Goal: Task Accomplishment & Management: Use online tool/utility

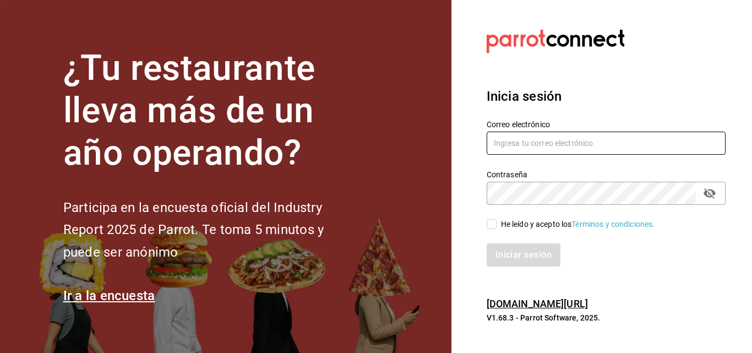
click at [547, 140] on input "text" at bounding box center [606, 143] width 239 height 23
type input "facturacion@sanjuangrill.com"
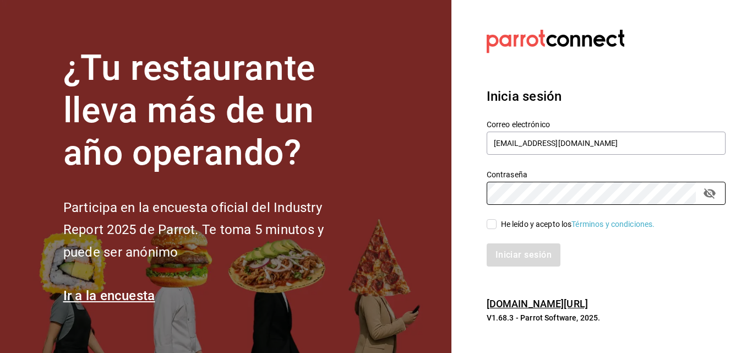
click at [511, 224] on div "He leído y acepto los Términos y condiciones." at bounding box center [578, 225] width 154 height 12
click at [497, 224] on input "He leído y acepto los Términos y condiciones." at bounding box center [492, 224] width 10 height 10
checkbox input "true"
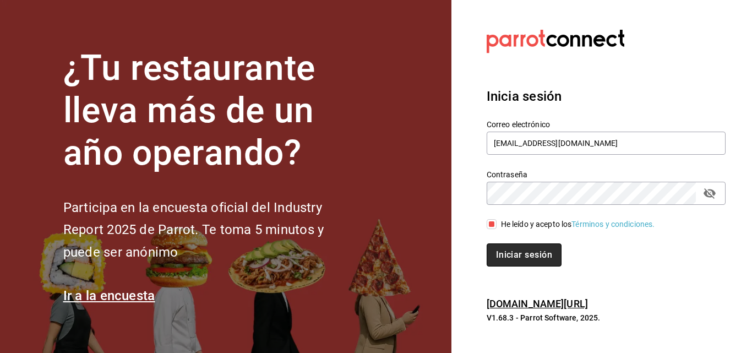
click at [501, 254] on button "Iniciar sesión" at bounding box center [524, 254] width 75 height 23
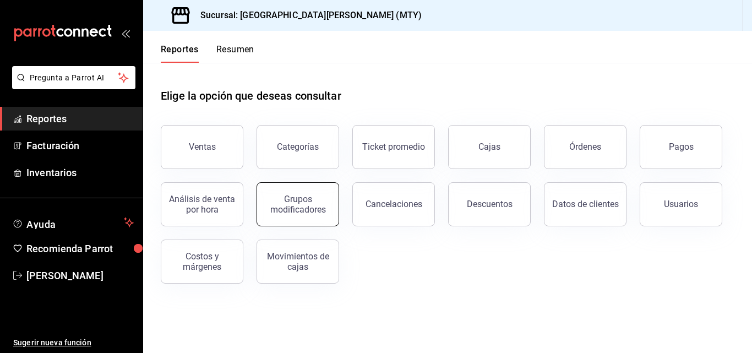
click at [265, 194] on button "Grupos modificadores" at bounding box center [298, 204] width 83 height 44
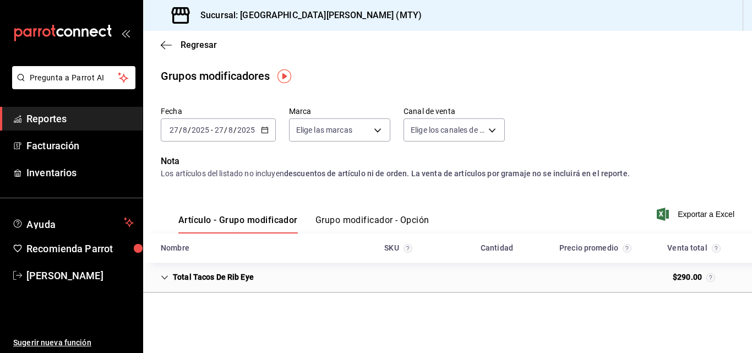
click at [255, 126] on div "[DATE] [DATE]" at bounding box center [234, 130] width 43 height 9
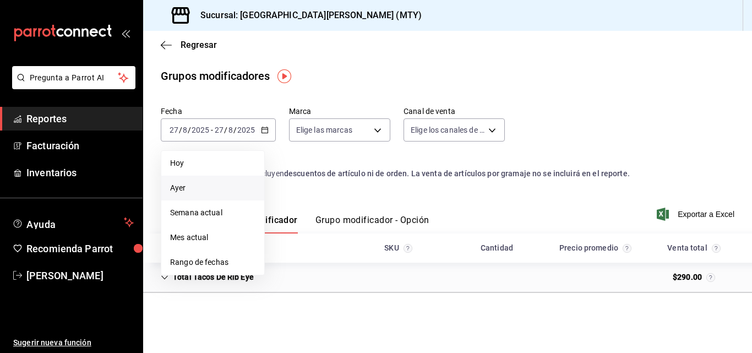
click at [216, 188] on span "Ayer" at bounding box center [212, 188] width 85 height 12
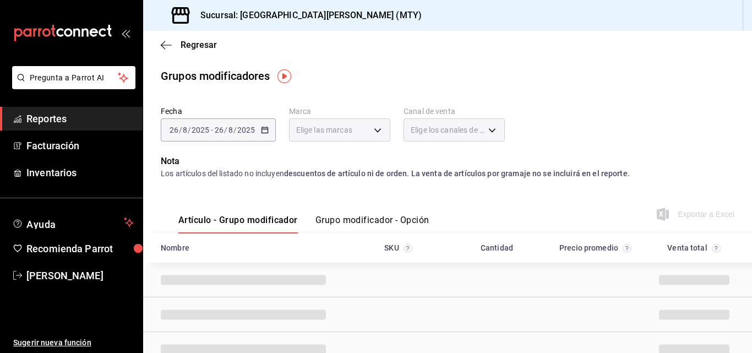
click at [388, 218] on button "Grupo modificador - Opción" at bounding box center [373, 224] width 114 height 19
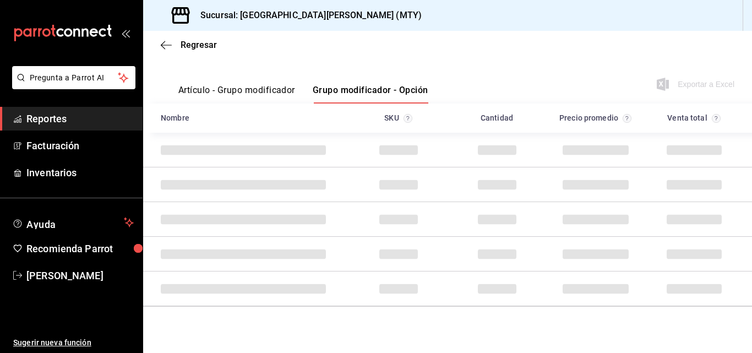
scroll to position [137, 0]
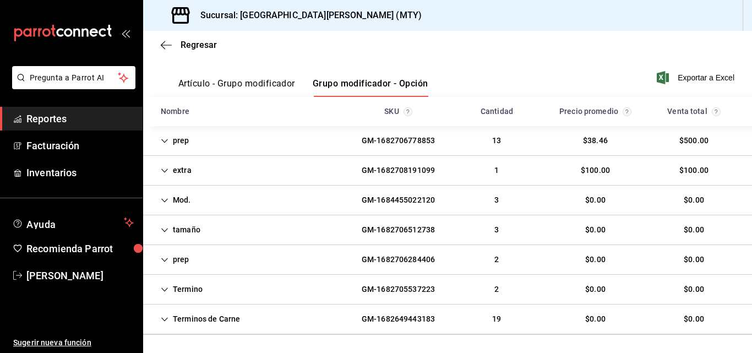
click at [312, 174] on div "extra GM-1682708191099 1 $100.00 $100.00" at bounding box center [447, 171] width 609 height 30
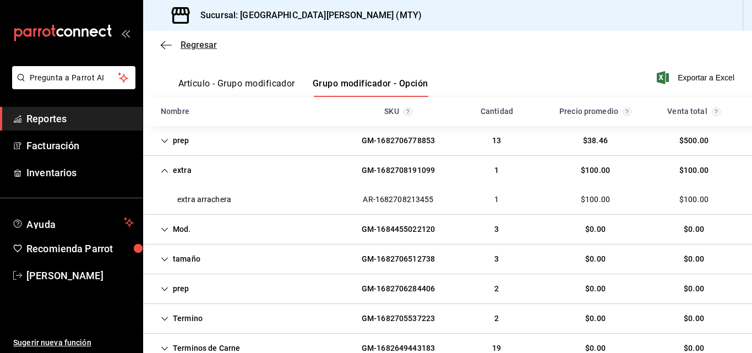
click at [167, 45] on icon "button" at bounding box center [166, 45] width 11 height 1
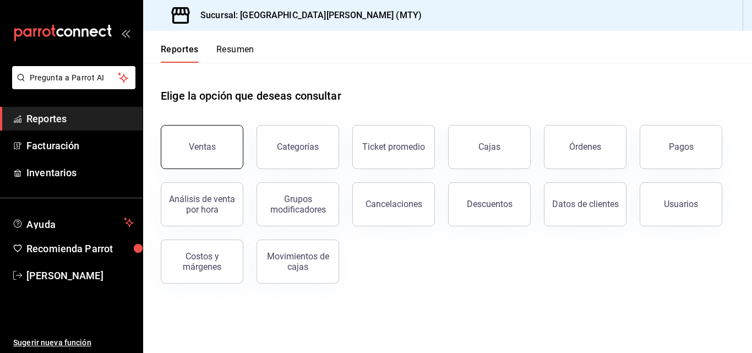
click at [200, 151] on div "Ventas" at bounding box center [202, 147] width 27 height 10
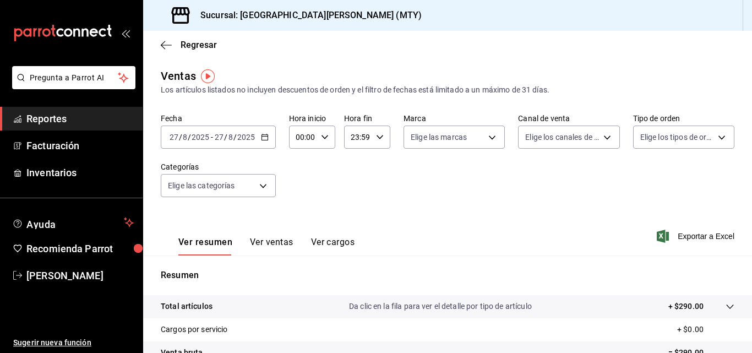
click at [257, 131] on div "[DATE] [DATE] - [DATE] [DATE]" at bounding box center [218, 137] width 115 height 23
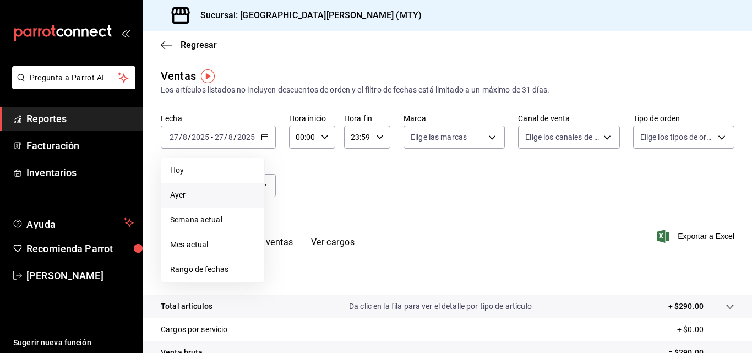
click at [216, 199] on span "Ayer" at bounding box center [212, 195] width 85 height 12
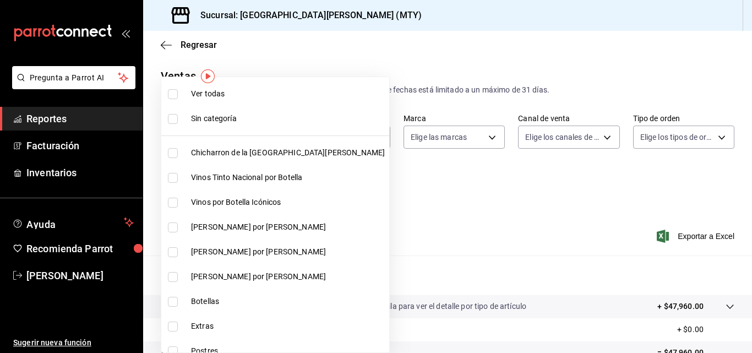
click at [236, 187] on body "Pregunta a Parrot AI Reportes Facturación Inventarios Ayuda Recomienda Parrot […" at bounding box center [376, 176] width 752 height 353
click at [232, 155] on span "Chicharron de la [GEOGRAPHIC_DATA][PERSON_NAME]" at bounding box center [288, 153] width 194 height 12
type input "f0f1c746-f3c3-4ccc-a6c7-92491a04bd66"
checkbox input "true"
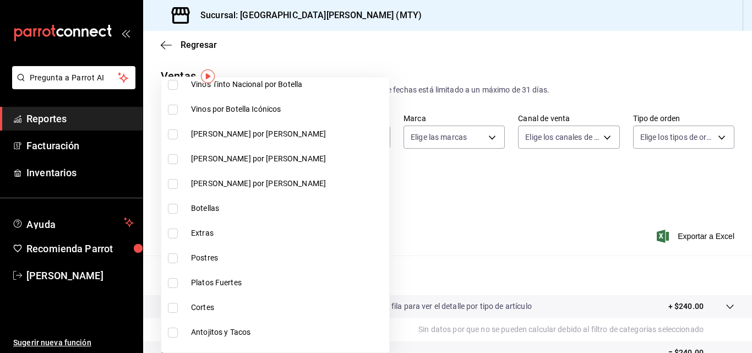
scroll to position [94, 0]
click at [240, 237] on span "Extras" at bounding box center [288, 233] width 194 height 12
type input "f0f1c746-f3c3-4ccc-a6c7-92491a04bd66,ce59e6b0-fd83-4b10-87da-79468a59da8e"
checkbox input "true"
click at [233, 256] on span "Postres" at bounding box center [288, 258] width 194 height 12
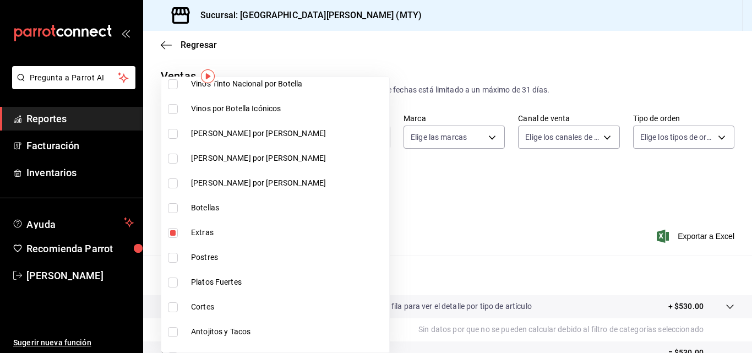
type input "f0f1c746-f3c3-4ccc-a6c7-92491a04bd66,ce59e6b0-fd83-4b10-87da-79468a59da8e,b5dc4…"
checkbox input "true"
click at [227, 286] on span "Platos Fuertes" at bounding box center [288, 282] width 194 height 12
type input "f0f1c746-f3c3-4ccc-a6c7-92491a04bd66,ce59e6b0-fd83-4b10-87da-79468a59da8e,b5dc4…"
checkbox input "true"
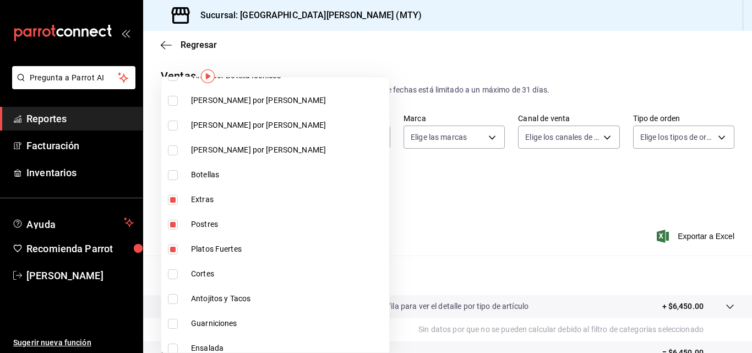
scroll to position [127, 0]
click at [209, 276] on span "Cortes" at bounding box center [288, 274] width 194 height 12
type input "f0f1c746-f3c3-4ccc-a6c7-92491a04bd66,ce59e6b0-fd83-4b10-87da-79468a59da8e,b5dc4…"
checkbox input "true"
click at [209, 295] on span "Antojitos y Tacos" at bounding box center [288, 299] width 194 height 12
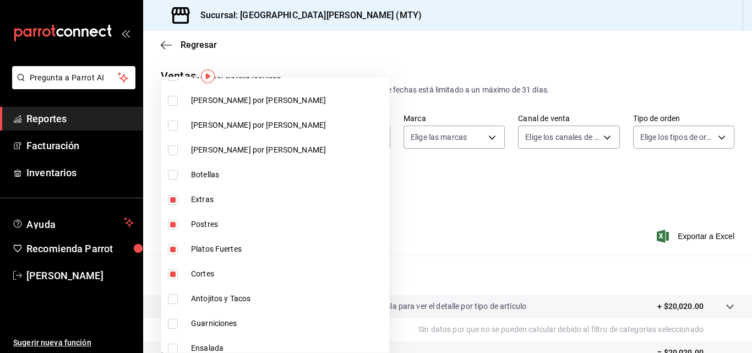
type input "f0f1c746-f3c3-4ccc-a6c7-92491a04bd66,ce59e6b0-fd83-4b10-87da-79468a59da8e,b5dc4…"
checkbox input "true"
click at [217, 329] on span "Guarniciones" at bounding box center [288, 324] width 194 height 12
type input "f0f1c746-f3c3-4ccc-a6c7-92491a04bd66,ce59e6b0-fd83-4b10-87da-79468a59da8e,b5dc4…"
checkbox input "true"
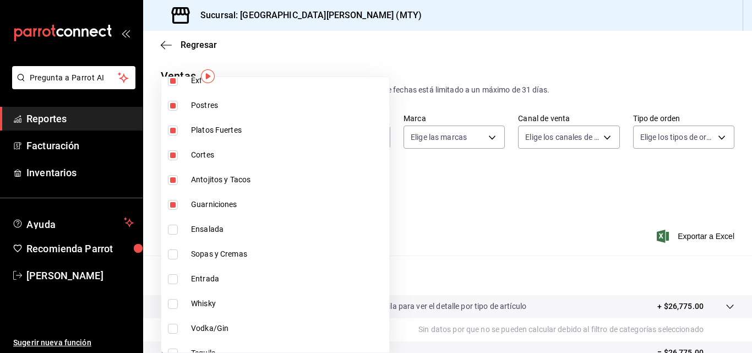
scroll to position [247, 0]
click at [219, 218] on li "Ensalada" at bounding box center [275, 228] width 228 height 25
type input "f0f1c746-f3c3-4ccc-a6c7-92491a04bd66,ce59e6b0-fd83-4b10-87da-79468a59da8e,b5dc4…"
checkbox input "true"
click at [221, 253] on span "Sopas y Cremas" at bounding box center [288, 253] width 194 height 12
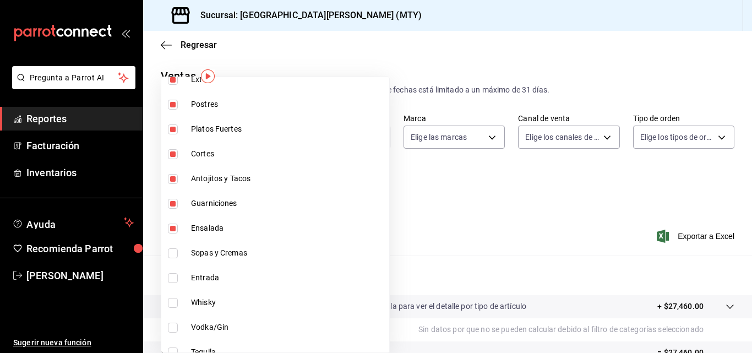
type input "f0f1c746-f3c3-4ccc-a6c7-92491a04bd66,ce59e6b0-fd83-4b10-87da-79468a59da8e,b5dc4…"
checkbox input "true"
click at [226, 281] on span "Entrada" at bounding box center [288, 278] width 194 height 12
type input "f0f1c746-f3c3-4ccc-a6c7-92491a04bd66,ce59e6b0-fd83-4b10-87da-79468a59da8e,b5dc4…"
checkbox input "true"
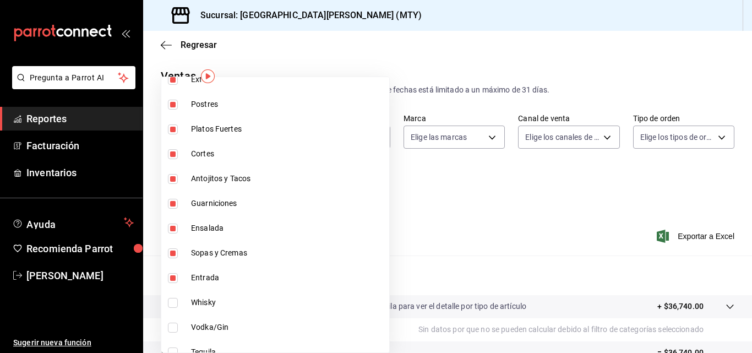
click at [502, 169] on div at bounding box center [376, 176] width 752 height 353
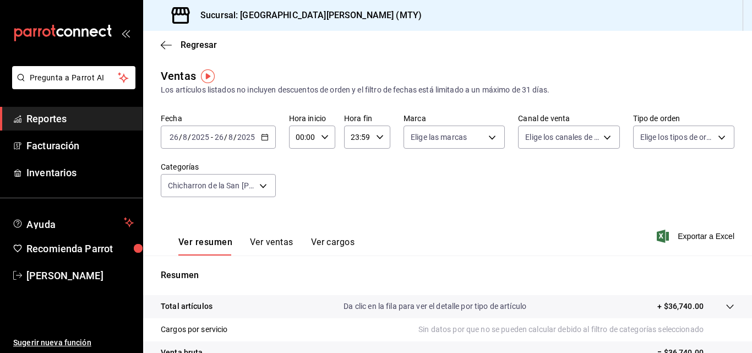
click at [691, 245] on div "Ver resumen Ver ventas Ver cargos Exportar a Excel" at bounding box center [447, 232] width 609 height 45
click at [691, 243] on div "Ver resumen Ver ventas Ver cargos Exportar a Excel" at bounding box center [447, 232] width 609 height 45
click at [686, 239] on span "Exportar a Excel" at bounding box center [696, 236] width 75 height 13
